Goal: Navigation & Orientation: Find specific page/section

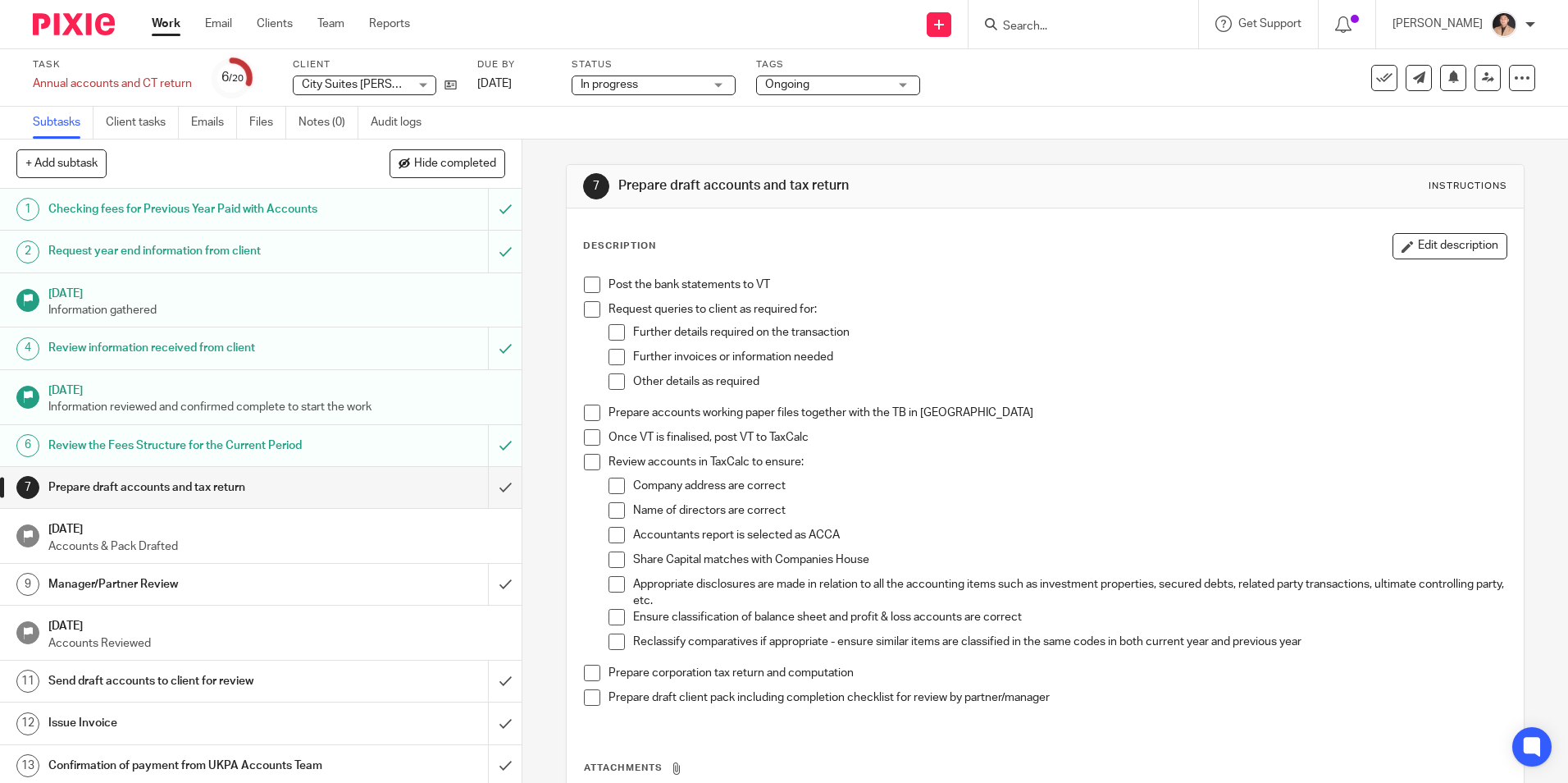
click at [844, 79] on span "Ongoing" at bounding box center [827, 85] width 123 height 17
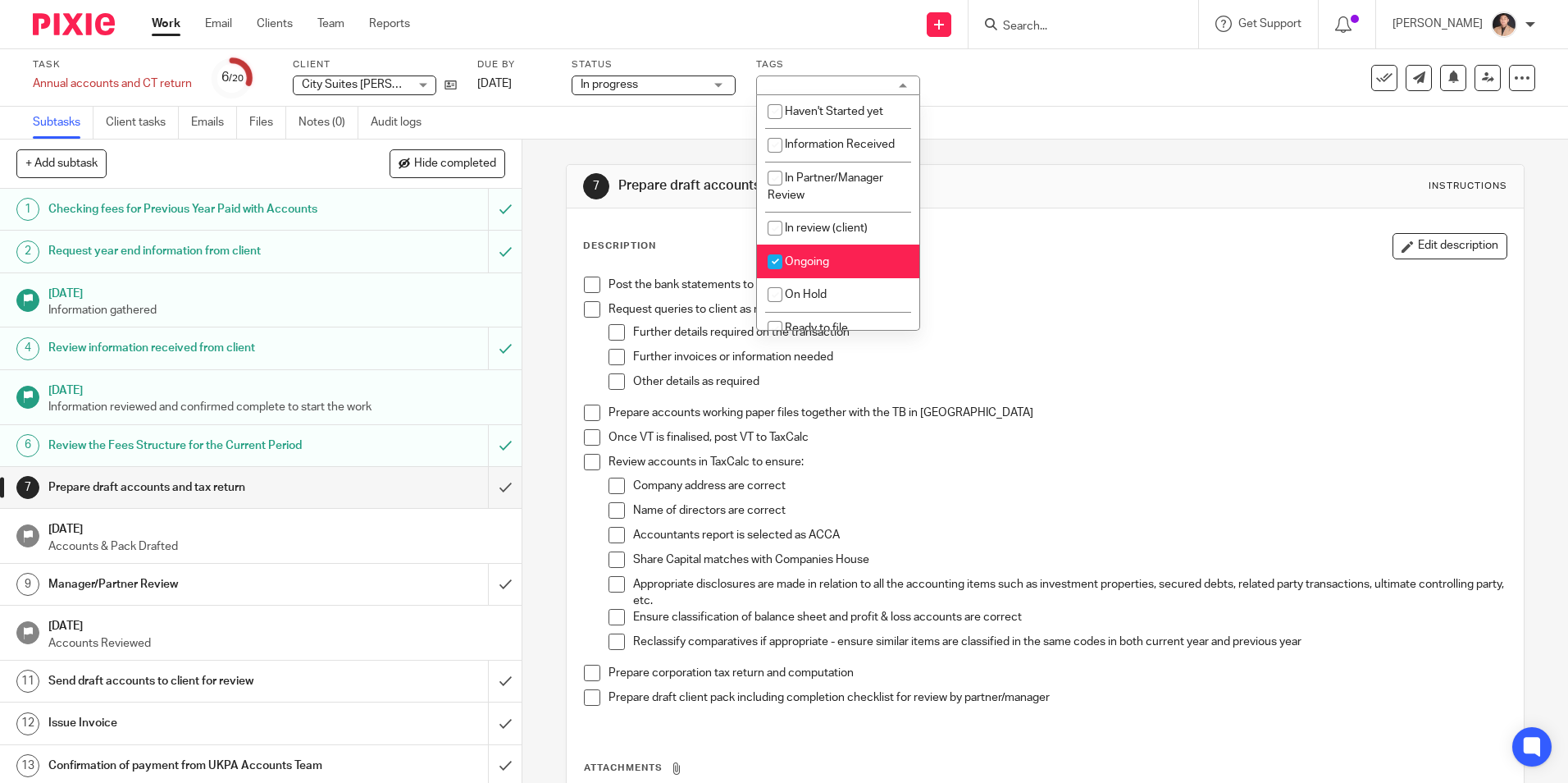
click at [170, 26] on link "Work" at bounding box center [166, 23] width 29 height 16
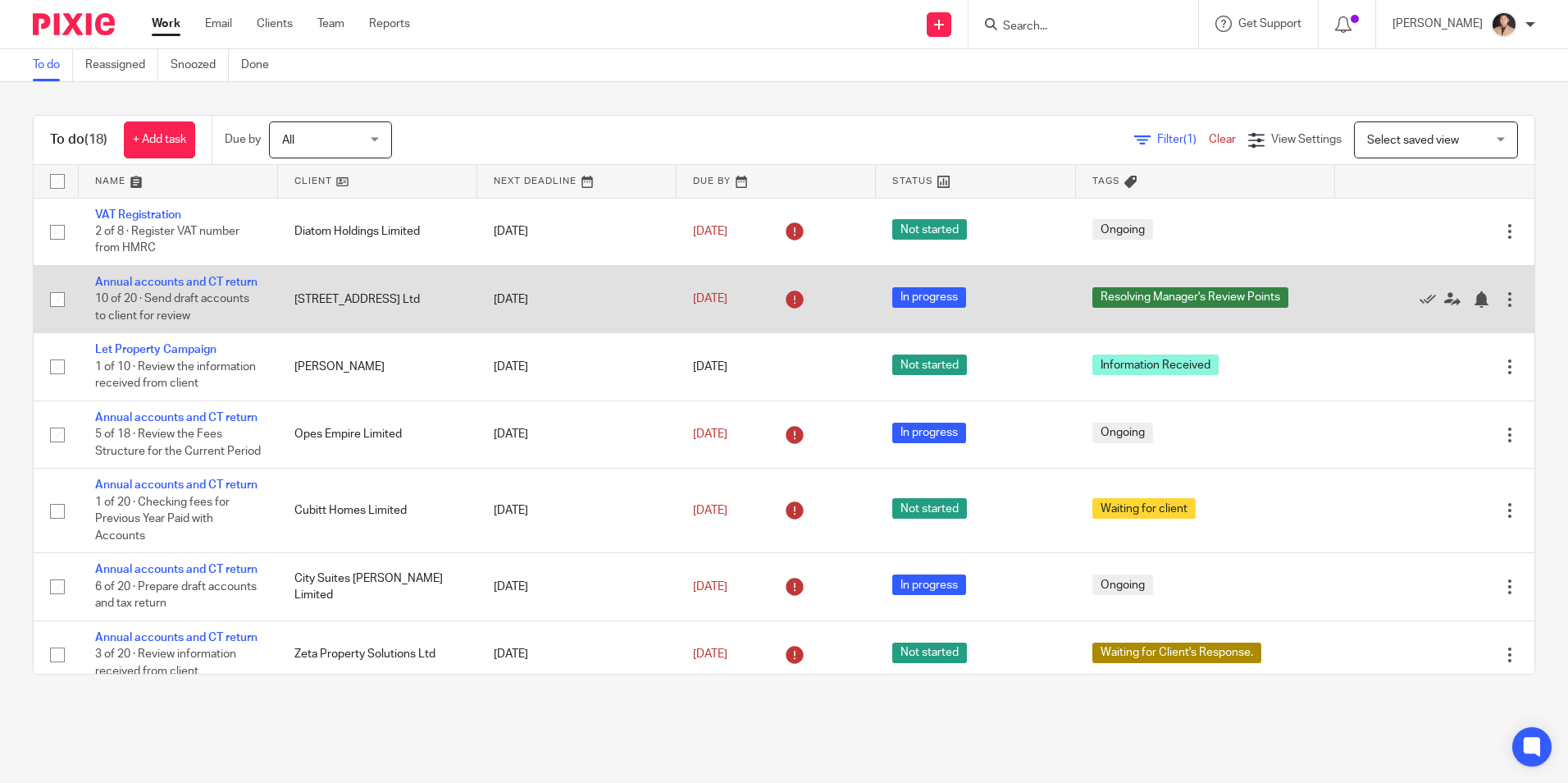
drag, startPoint x: 167, startPoint y: 285, endPoint x: 189, endPoint y: 292, distance: 23.1
click at [167, 285] on link "Annual accounts and CT return" at bounding box center [176, 282] width 162 height 12
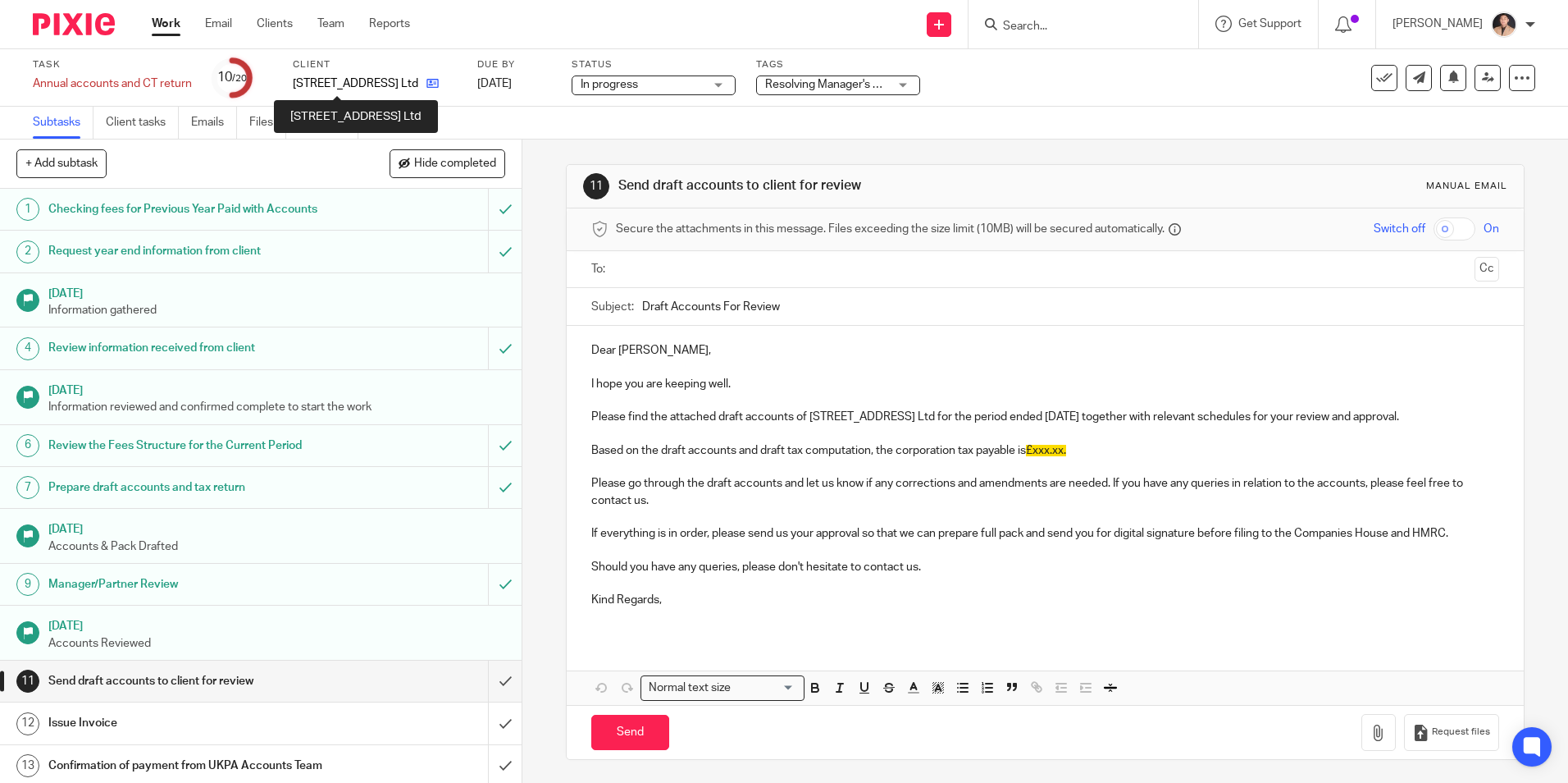
drag, startPoint x: 379, startPoint y: 82, endPoint x: 396, endPoint y: 83, distance: 17.0
click at [379, 82] on p "[STREET_ADDRESS] Ltd" at bounding box center [355, 83] width 126 height 16
click at [427, 83] on icon at bounding box center [433, 83] width 12 height 12
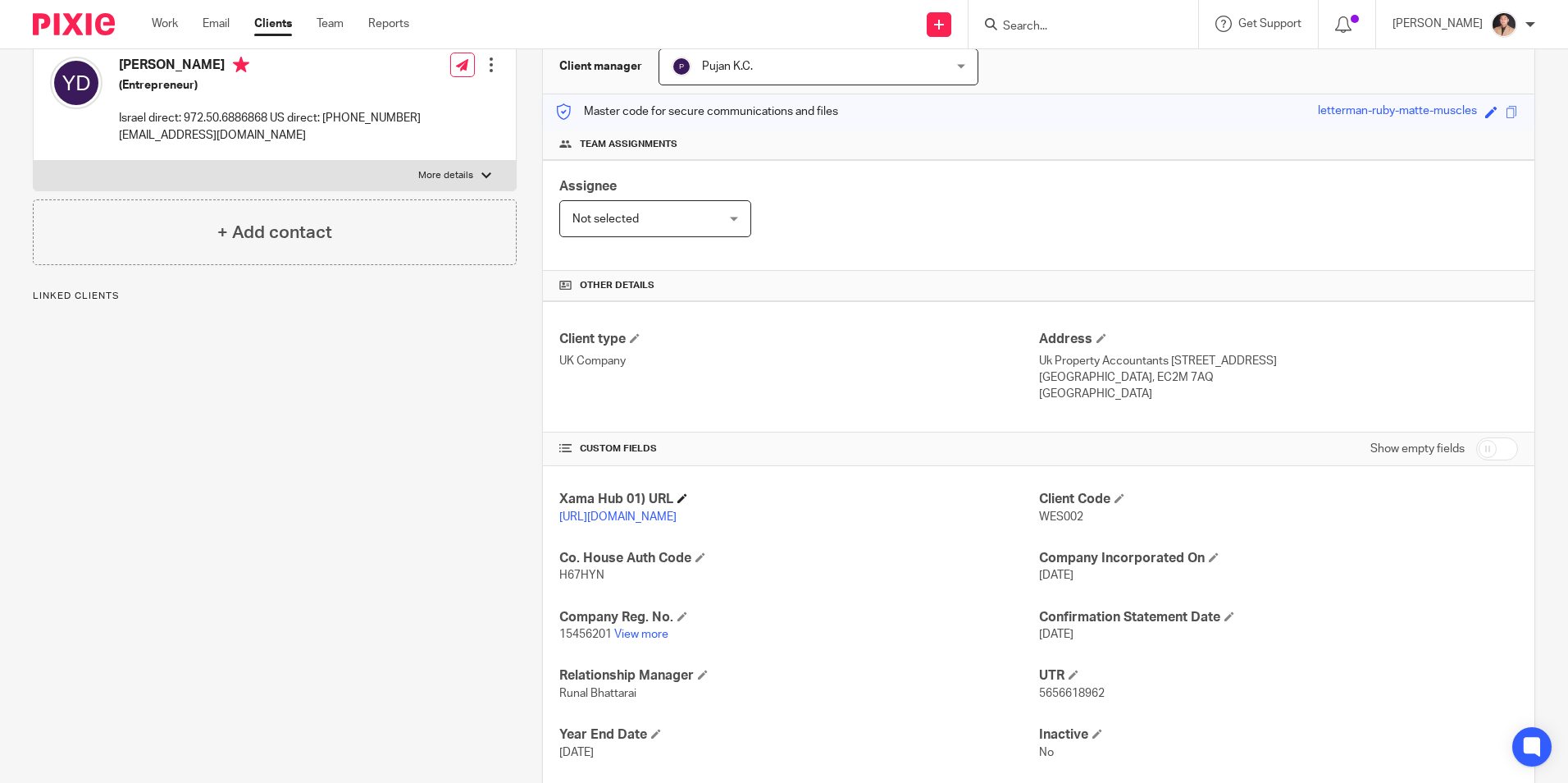
scroll to position [276, 0]
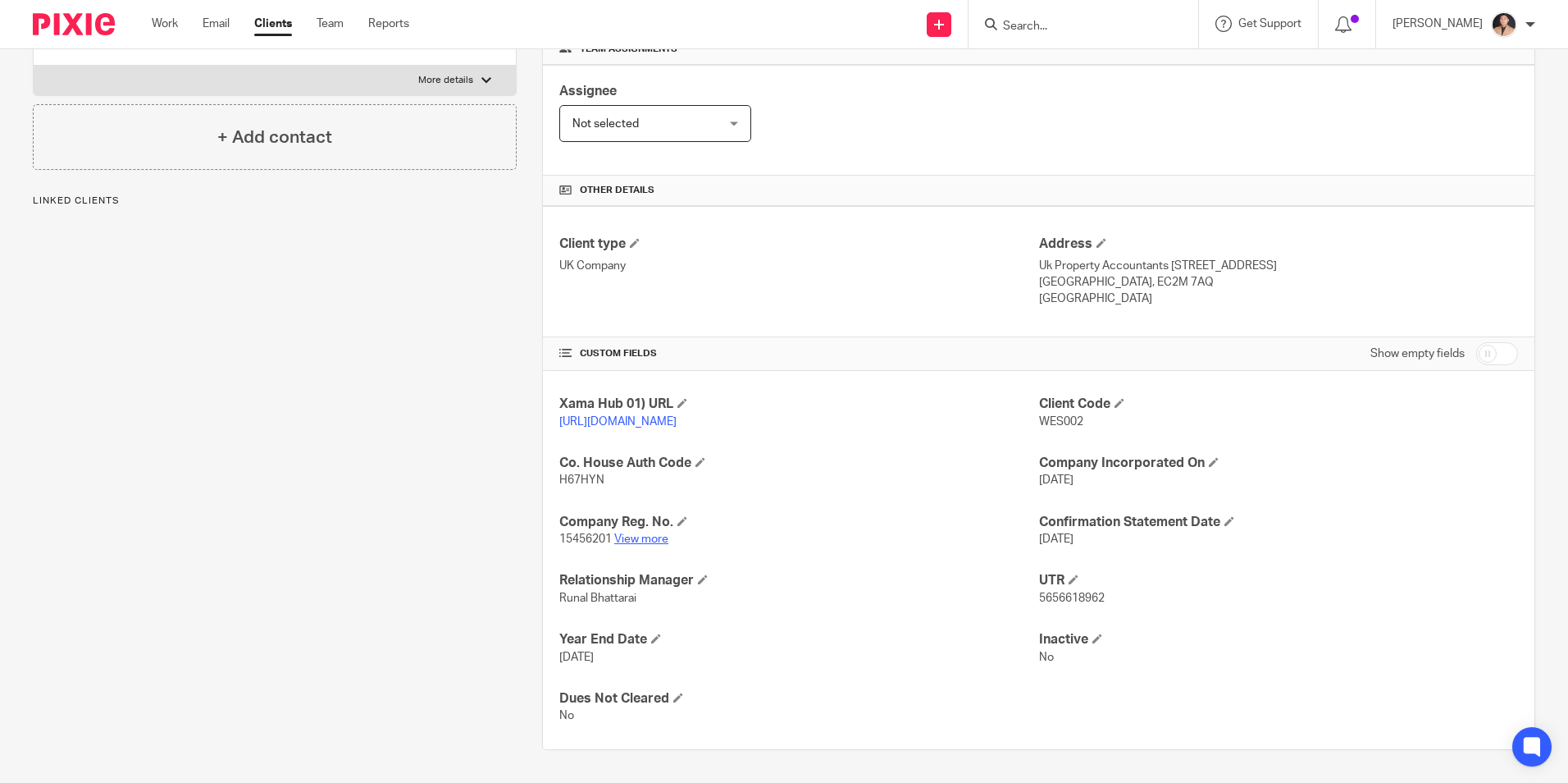
click at [649, 539] on link "View more" at bounding box center [642, 539] width 54 height 12
